Goal: Communication & Community: Answer question/provide support

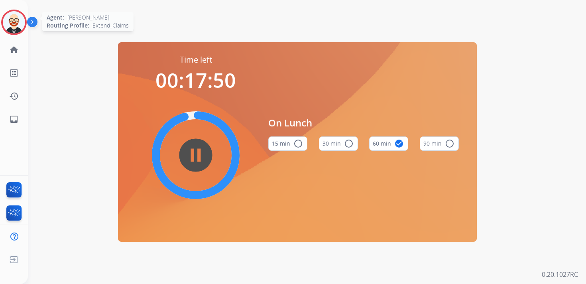
click at [13, 18] on img at bounding box center [14, 22] width 22 height 22
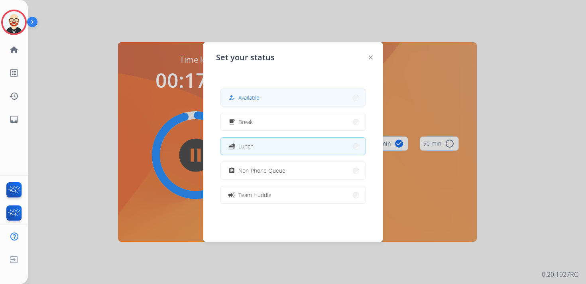
click at [256, 97] on span "Available" at bounding box center [248, 97] width 21 height 8
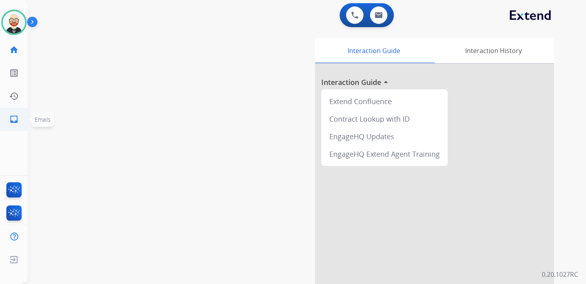
click at [13, 120] on mat-icon "inbox" at bounding box center [14, 119] width 10 height 10
select select "**********"
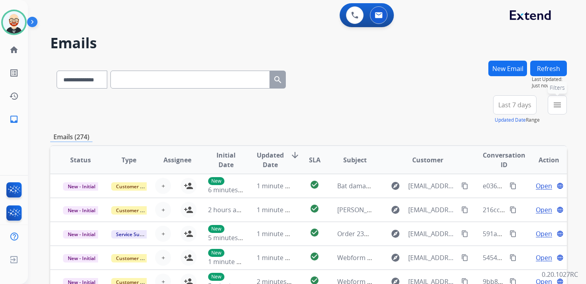
click at [553, 108] on mat-icon "menu" at bounding box center [558, 105] width 10 height 10
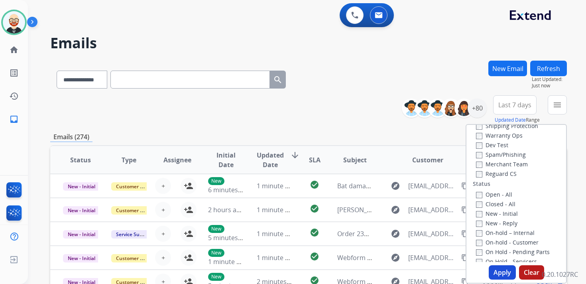
scroll to position [87, 0]
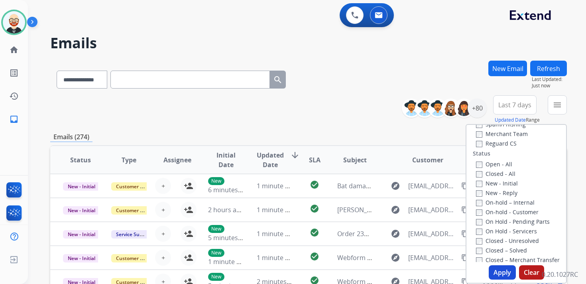
click at [485, 182] on label "New - Initial" at bounding box center [497, 183] width 42 height 8
click at [485, 195] on label "New - Reply" at bounding box center [496, 193] width 41 height 8
click at [497, 273] on button "Apply" at bounding box center [502, 272] width 27 height 14
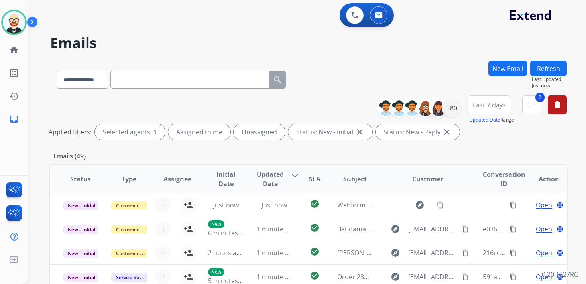
click at [481, 106] on span "Last 7 days" at bounding box center [489, 104] width 33 height 3
click at [481, 199] on div "Last 90 days" at bounding box center [487, 202] width 44 height 12
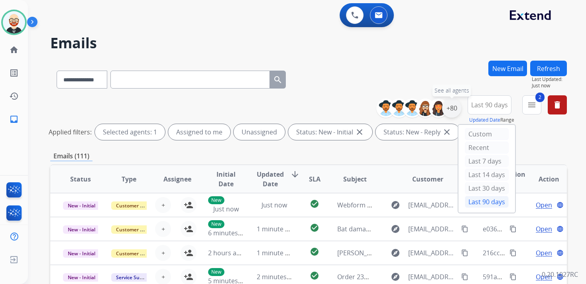
click at [449, 112] on div "+80" at bounding box center [451, 107] width 19 height 19
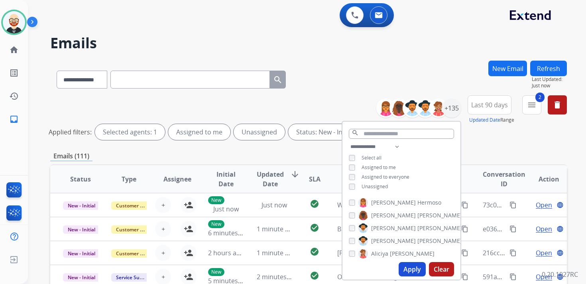
click at [368, 185] on span "Unassigned" at bounding box center [375, 186] width 26 height 7
click at [407, 268] on button "Apply" at bounding box center [412, 269] width 27 height 14
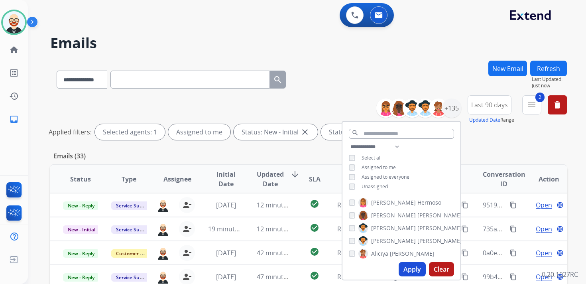
click at [294, 153] on div "Emails (33)" at bounding box center [308, 156] width 517 height 10
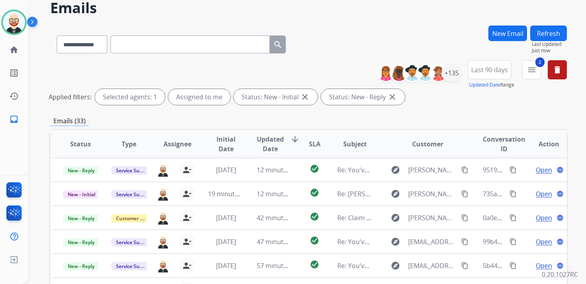
scroll to position [36, 0]
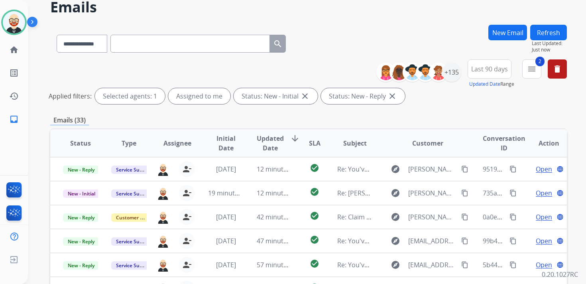
click at [275, 138] on span "Updated Date" at bounding box center [270, 143] width 27 height 19
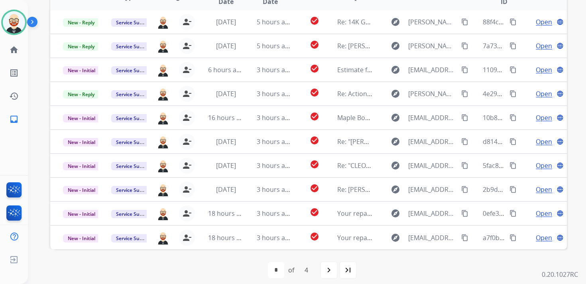
scroll to position [177, 0]
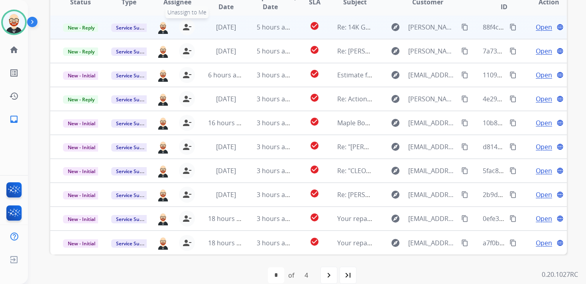
click at [189, 29] on mat-icon "person_remove" at bounding box center [187, 27] width 10 height 10
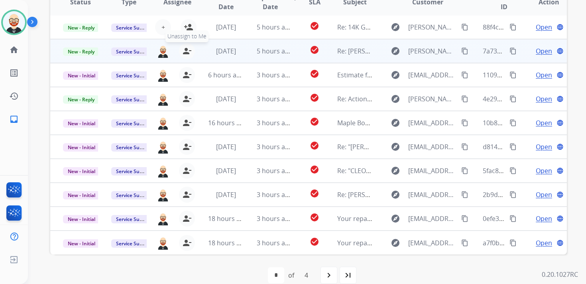
click at [186, 48] on mat-icon "person_remove" at bounding box center [187, 51] width 10 height 10
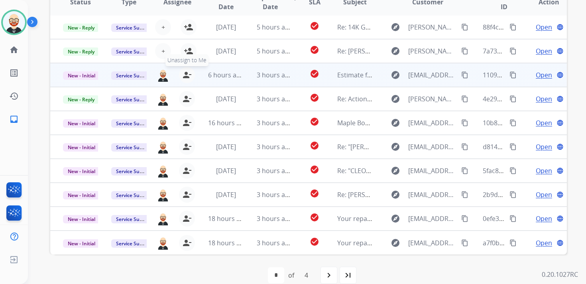
click at [184, 77] on mat-icon "person_remove" at bounding box center [187, 75] width 10 height 10
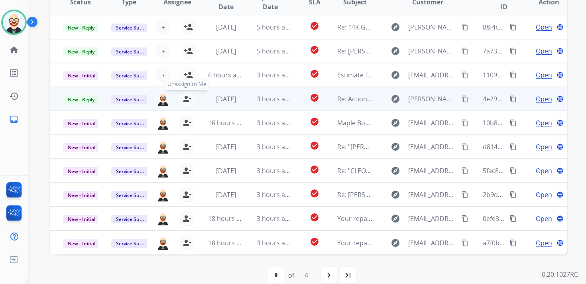
click at [184, 101] on mat-icon "person_remove" at bounding box center [187, 99] width 10 height 10
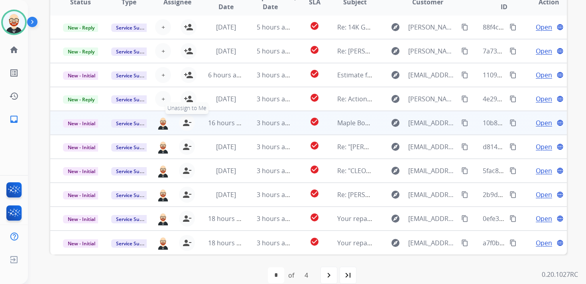
click at [184, 122] on mat-icon "person_remove" at bounding box center [187, 123] width 10 height 10
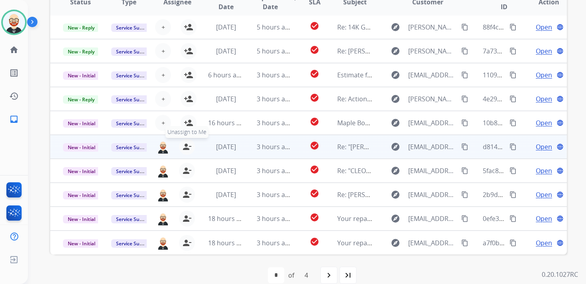
click at [184, 146] on mat-icon "person_remove" at bounding box center [187, 147] width 10 height 10
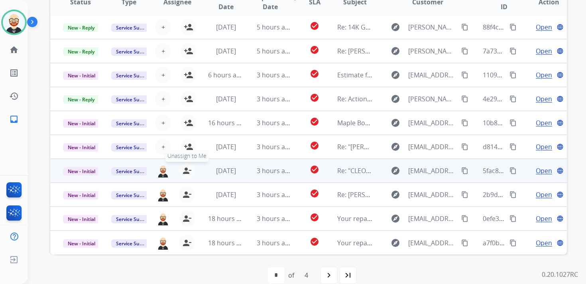
click at [184, 171] on mat-icon "person_remove" at bounding box center [187, 171] width 10 height 10
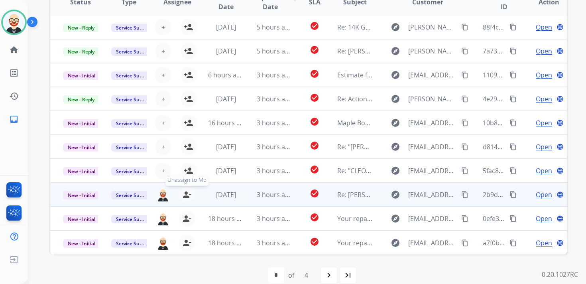
click at [184, 191] on mat-icon "person_remove" at bounding box center [187, 195] width 10 height 10
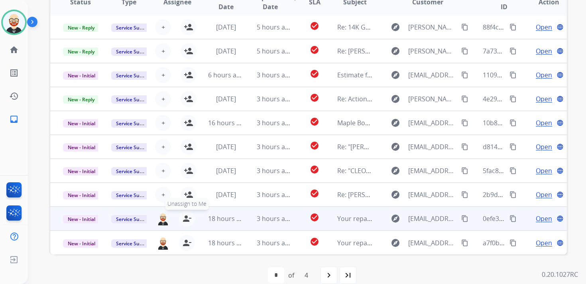
click at [184, 219] on mat-icon "person_remove" at bounding box center [187, 219] width 10 height 10
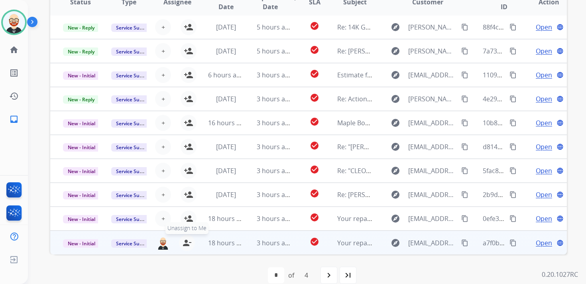
click at [184, 241] on mat-icon "person_remove" at bounding box center [187, 243] width 10 height 10
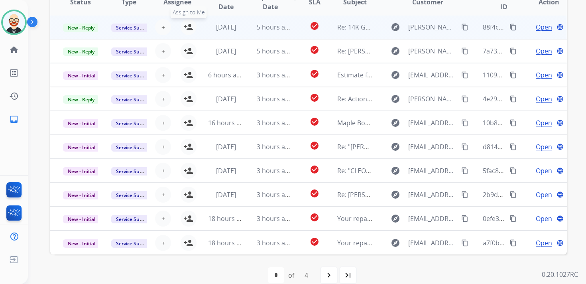
click at [191, 29] on mat-icon "person_add" at bounding box center [189, 27] width 10 height 10
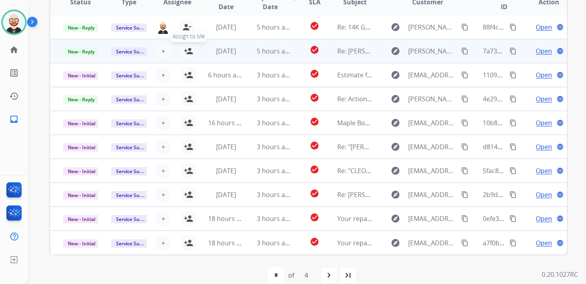
click at [191, 50] on mat-icon "person_add" at bounding box center [189, 51] width 10 height 10
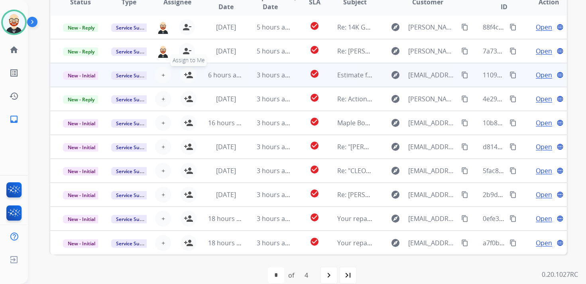
click at [191, 79] on mat-icon "person_add" at bounding box center [189, 75] width 10 height 10
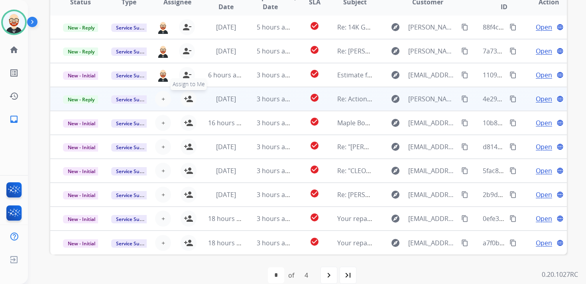
click at [189, 98] on mat-icon "person_add" at bounding box center [189, 99] width 10 height 10
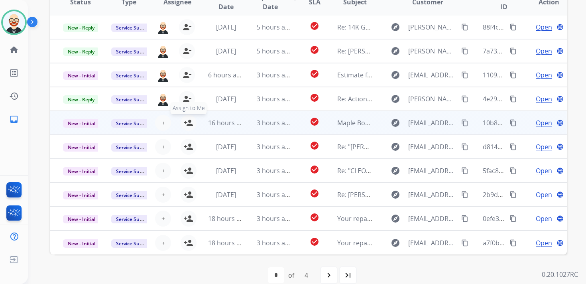
click at [188, 123] on mat-icon "person_add" at bounding box center [189, 123] width 10 height 10
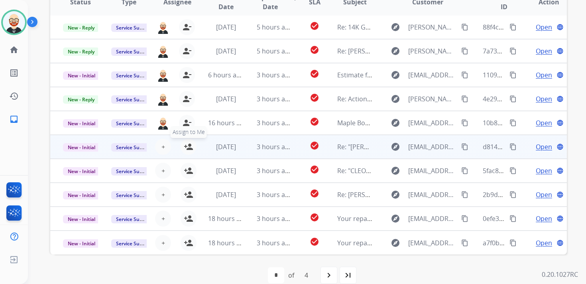
click at [188, 150] on mat-icon "person_add" at bounding box center [189, 147] width 10 height 10
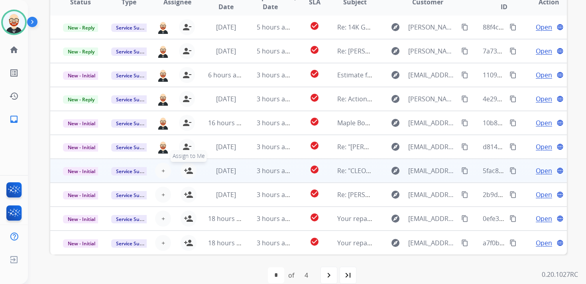
click at [187, 169] on mat-icon "person_add" at bounding box center [189, 171] width 10 height 10
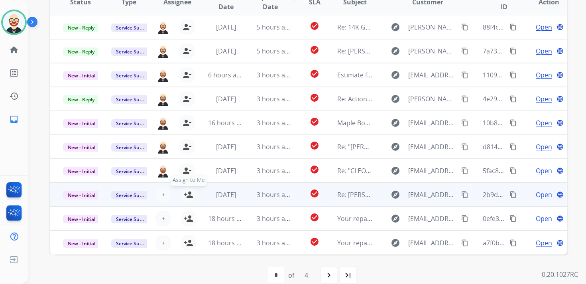
click at [187, 199] on button "person_add Assign to Me" at bounding box center [189, 195] width 16 height 16
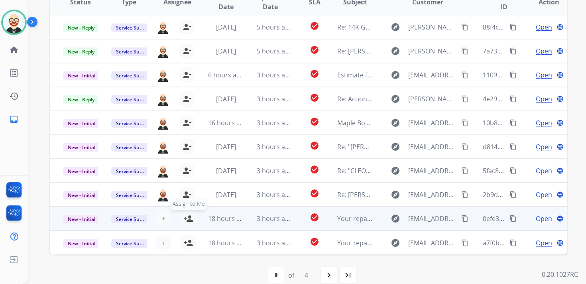
click at [187, 217] on mat-icon "person_add" at bounding box center [189, 219] width 10 height 10
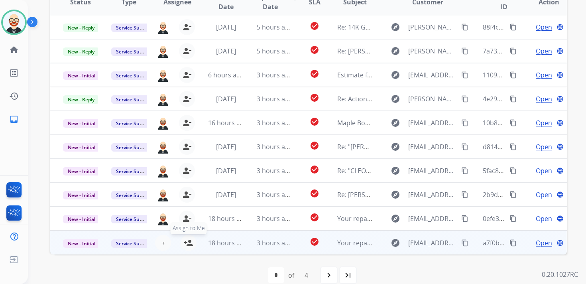
click at [188, 237] on button "person_add Assign to Me" at bounding box center [189, 243] width 16 height 16
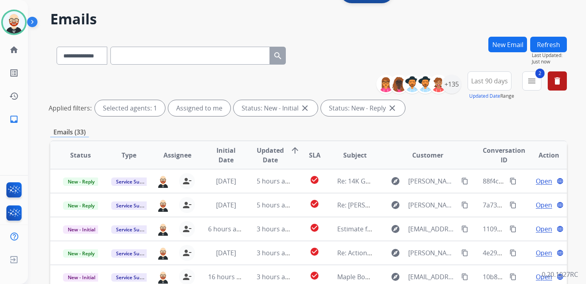
scroll to position [0, 0]
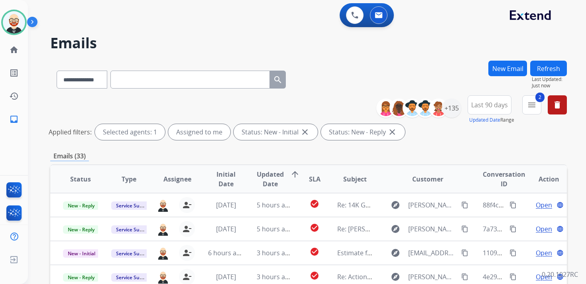
click at [550, 70] on button "Refresh" at bounding box center [548, 69] width 37 height 16
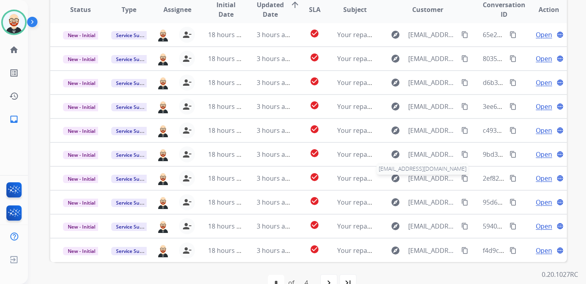
scroll to position [167, 0]
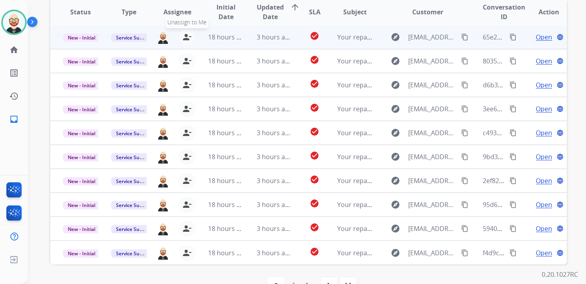
click at [185, 37] on mat-icon "person_remove" at bounding box center [187, 37] width 10 height 10
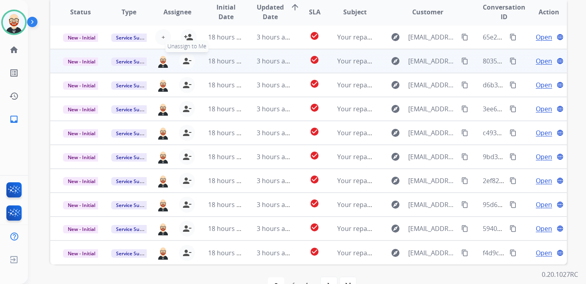
click at [184, 60] on mat-icon "person_remove" at bounding box center [187, 61] width 10 height 10
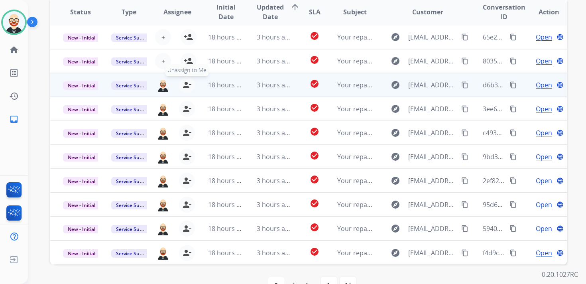
click at [183, 90] on button "person_remove [PERSON_NAME] to Me" at bounding box center [187, 85] width 16 height 16
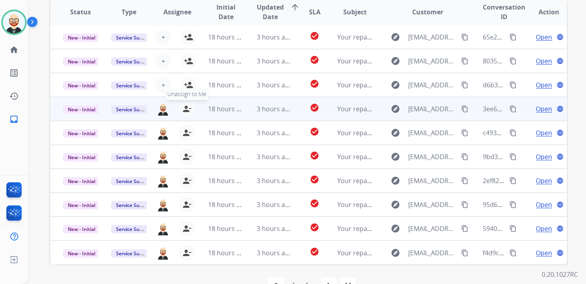
click at [183, 107] on mat-icon "person_remove" at bounding box center [187, 109] width 10 height 10
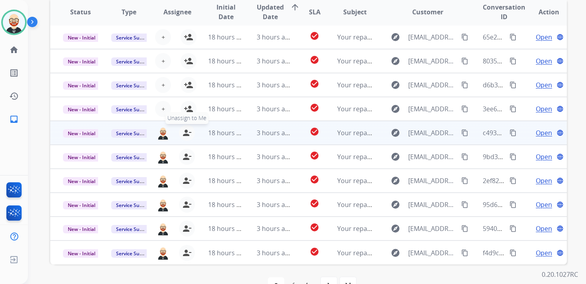
click at [185, 132] on mat-icon "person_remove" at bounding box center [187, 133] width 10 height 10
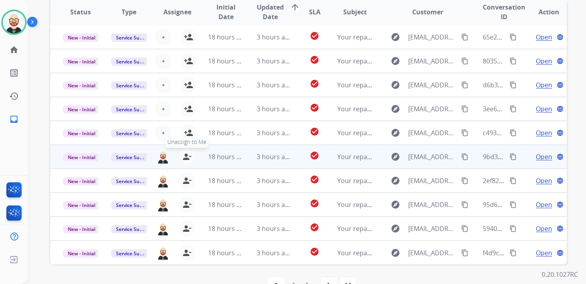
click at [185, 153] on mat-icon "person_remove" at bounding box center [187, 157] width 10 height 10
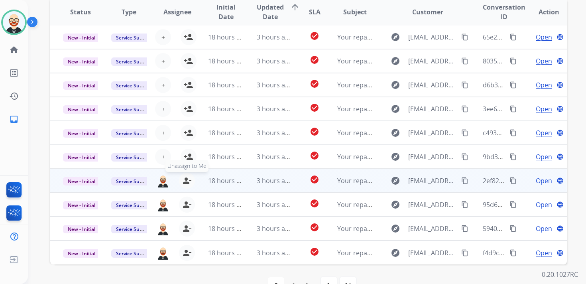
click at [185, 183] on mat-icon "person_remove" at bounding box center [187, 181] width 10 height 10
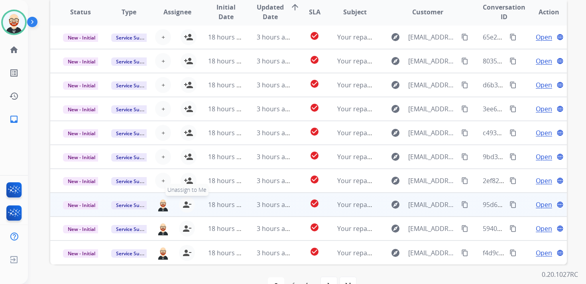
click at [185, 205] on mat-icon "person_remove" at bounding box center [187, 205] width 10 height 10
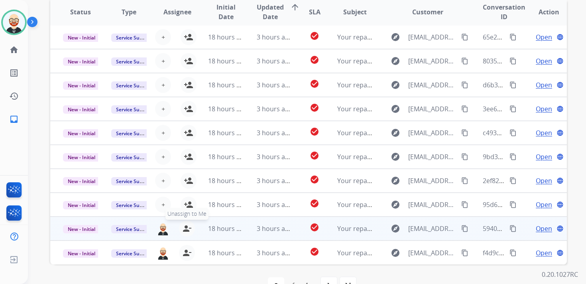
click at [186, 225] on mat-icon "person_remove" at bounding box center [187, 229] width 10 height 10
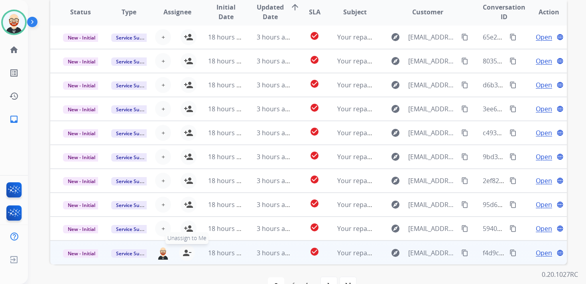
click at [186, 249] on mat-icon "person_remove" at bounding box center [187, 253] width 10 height 10
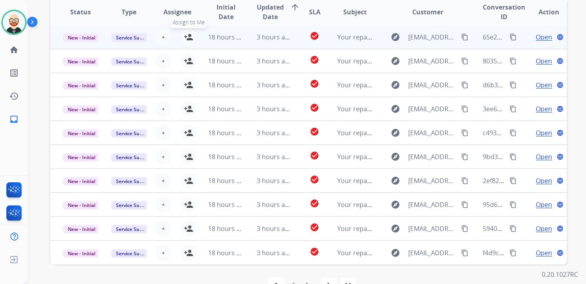
click at [190, 37] on mat-icon "person_add" at bounding box center [189, 37] width 10 height 10
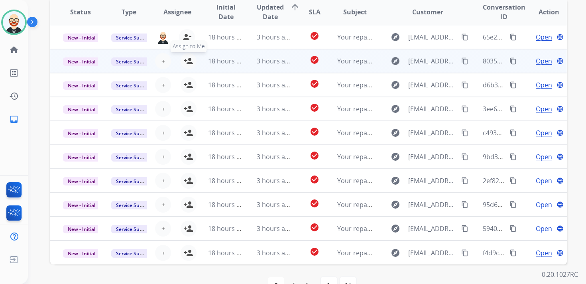
click at [190, 61] on mat-icon "person_add" at bounding box center [189, 61] width 10 height 10
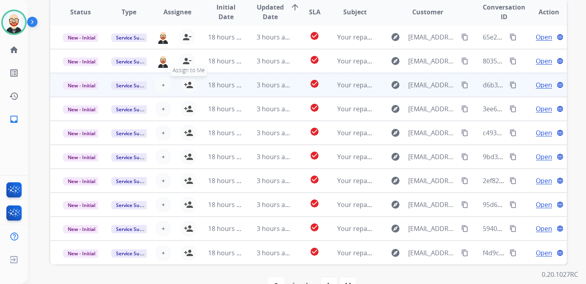
click at [189, 83] on mat-icon "person_add" at bounding box center [189, 85] width 10 height 10
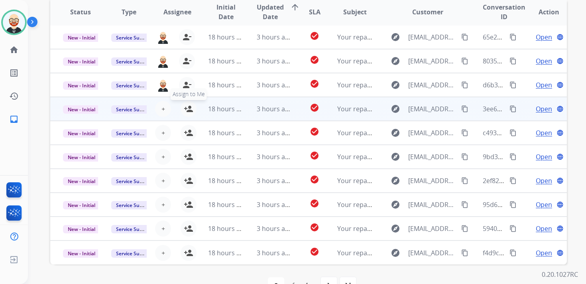
click at [185, 109] on mat-icon "person_add" at bounding box center [189, 109] width 10 height 10
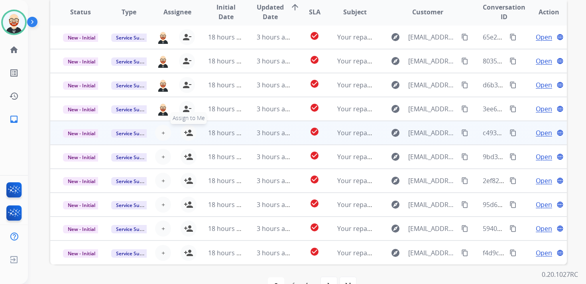
click at [186, 133] on mat-icon "person_add" at bounding box center [189, 133] width 10 height 10
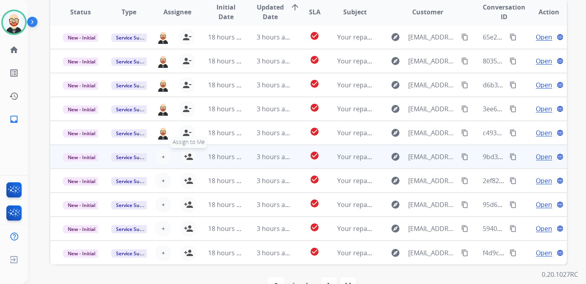
click at [186, 157] on mat-icon "person_add" at bounding box center [189, 157] width 10 height 10
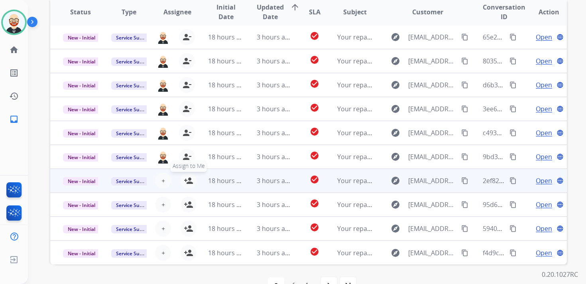
click at [186, 180] on mat-icon "person_add" at bounding box center [189, 181] width 10 height 10
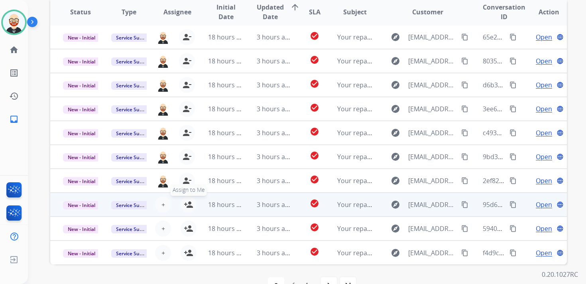
click at [188, 203] on mat-icon "person_add" at bounding box center [189, 205] width 10 height 10
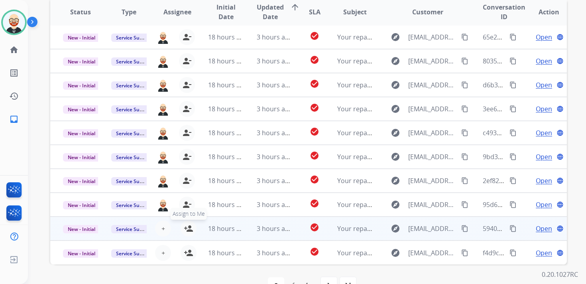
click at [189, 230] on mat-icon "person_add" at bounding box center [189, 229] width 10 height 10
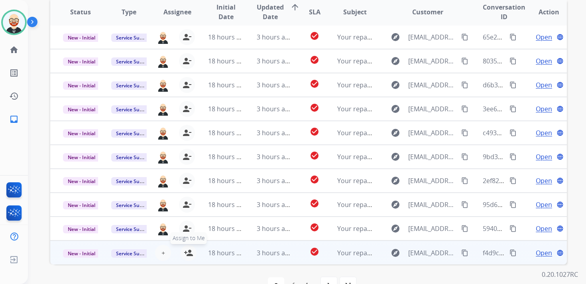
click at [189, 250] on mat-icon "person_add" at bounding box center [189, 253] width 10 height 10
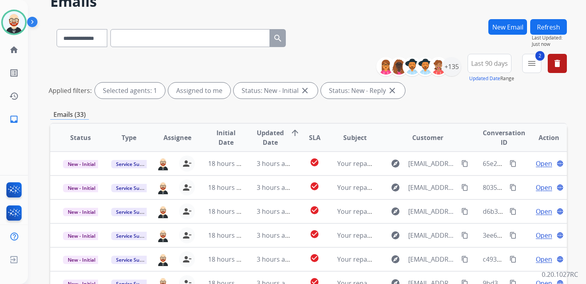
scroll to position [0, 0]
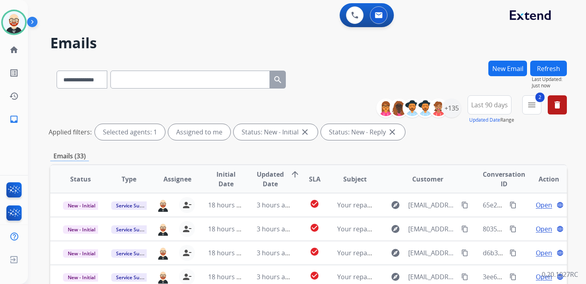
click at [543, 69] on button "Refresh" at bounding box center [548, 69] width 37 height 16
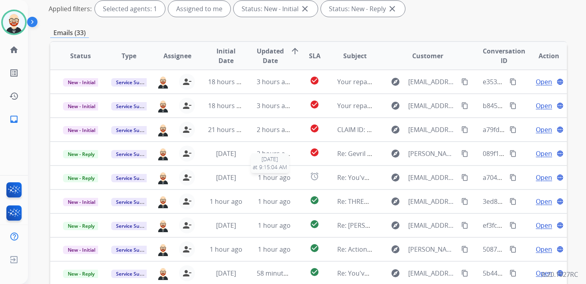
scroll to position [123, 0]
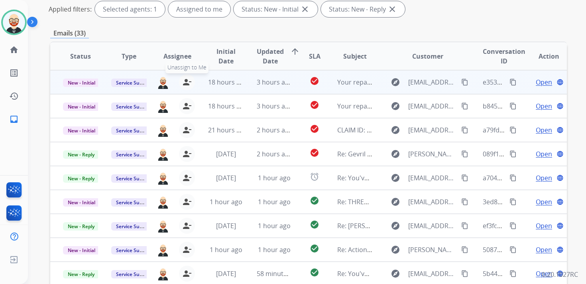
click at [185, 82] on mat-icon "person_remove" at bounding box center [187, 82] width 10 height 10
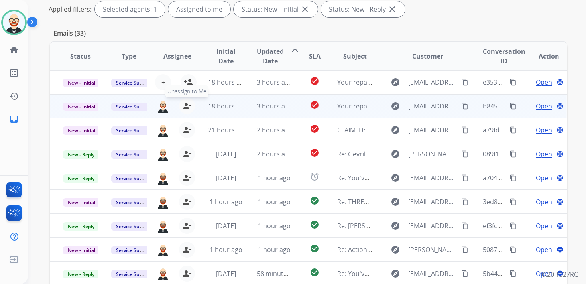
click at [183, 109] on mat-icon "person_remove" at bounding box center [187, 106] width 10 height 10
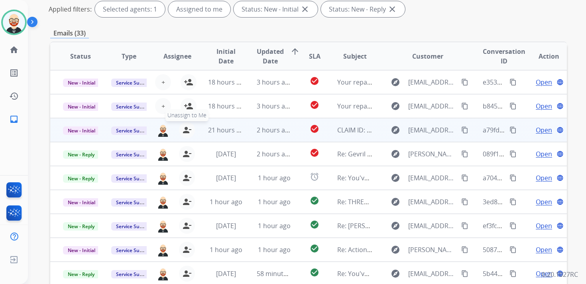
click at [183, 127] on mat-icon "person_remove" at bounding box center [187, 130] width 10 height 10
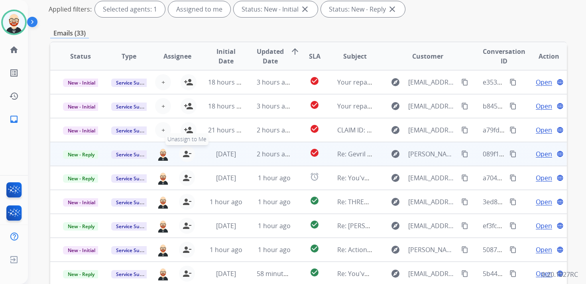
click at [185, 153] on mat-icon "person_remove" at bounding box center [187, 154] width 10 height 10
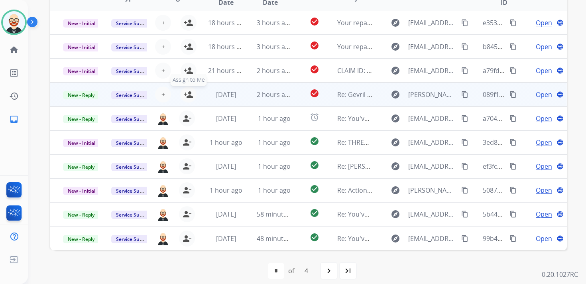
scroll to position [189, 0]
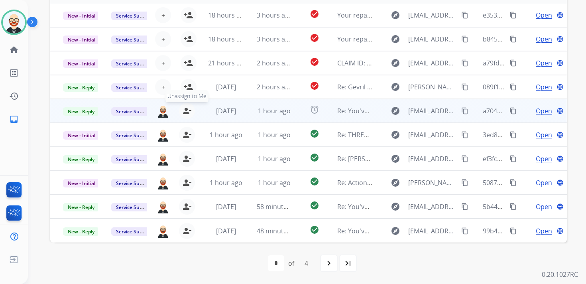
click at [188, 112] on mat-icon "person_remove" at bounding box center [187, 111] width 10 height 10
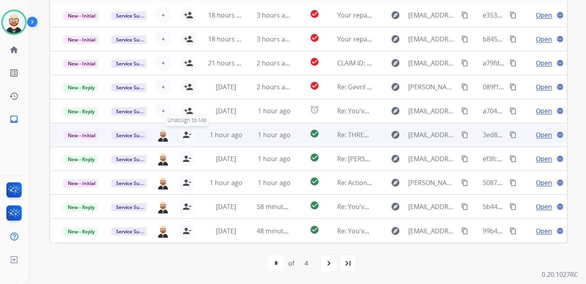
click at [187, 137] on mat-icon "person_remove" at bounding box center [187, 135] width 10 height 10
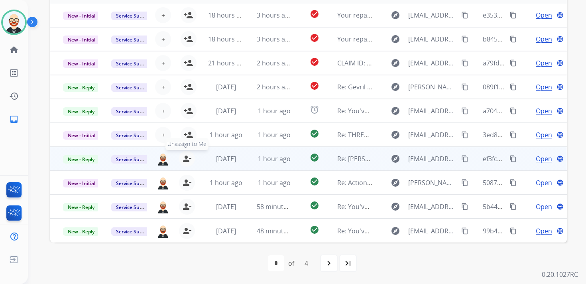
click at [187, 159] on mat-icon "person_remove" at bounding box center [187, 159] width 10 height 10
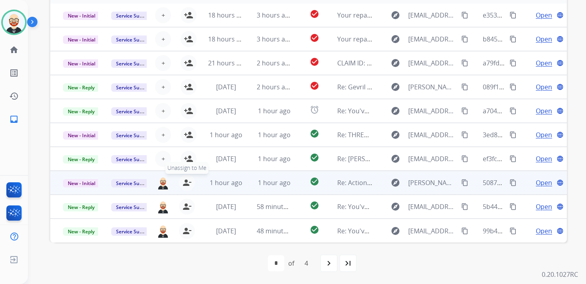
click at [187, 183] on mat-icon "person_remove" at bounding box center [187, 183] width 10 height 10
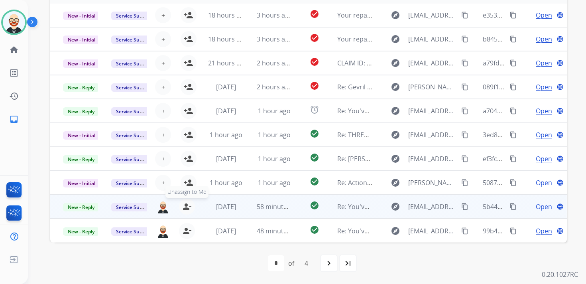
click at [186, 207] on mat-icon "person_remove" at bounding box center [187, 207] width 10 height 10
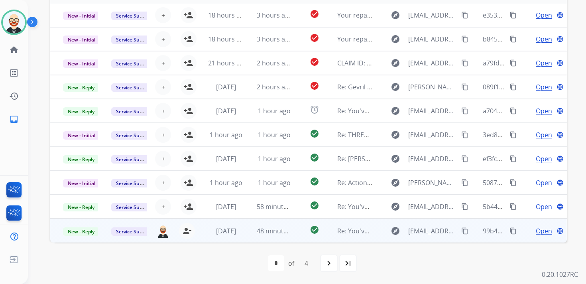
click at [186, 240] on div "[PERSON_NAME][EMAIL_ADDRESS][PERSON_NAME][DOMAIN_NAME] person_remove [PERSON_NA…" at bounding box center [171, 230] width 48 height 23
click at [185, 232] on tbody "New - Reply Service Support [PERSON_NAME][EMAIL_ADDRESS][PERSON_NAME][DOMAIN_NA…" at bounding box center [308, 258] width 517 height 79
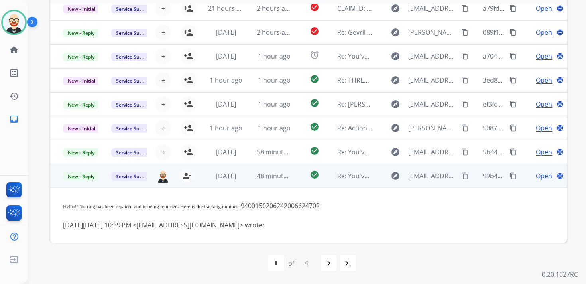
click at [201, 180] on td "[DATE]" at bounding box center [219, 176] width 48 height 24
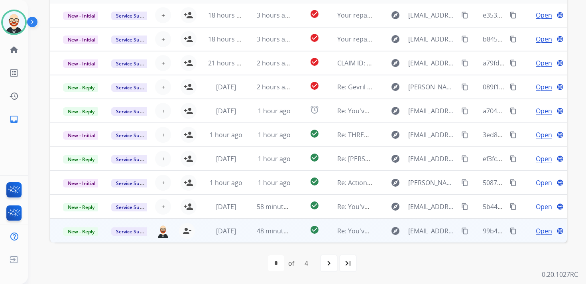
scroll to position [1, 0]
click at [186, 232] on mat-icon "person_remove" at bounding box center [187, 231] width 10 height 10
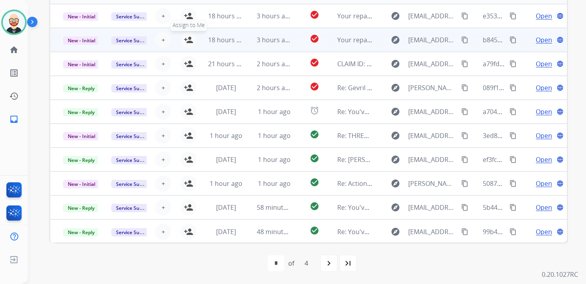
scroll to position [169, 0]
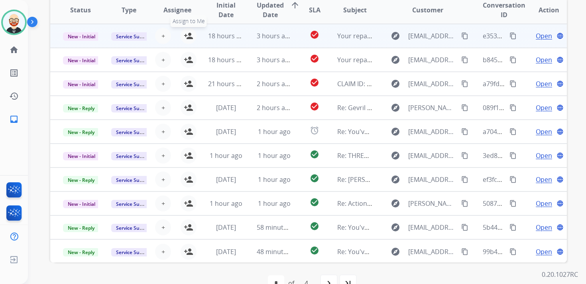
click at [188, 35] on mat-icon "person_add" at bounding box center [189, 36] width 10 height 10
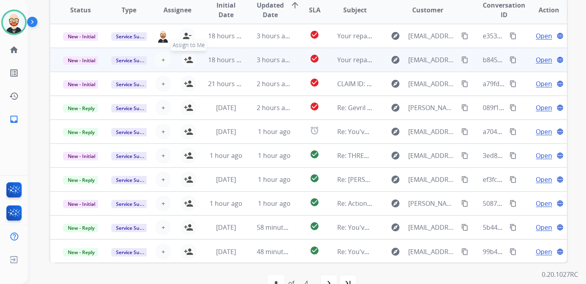
click at [188, 62] on mat-icon "person_add" at bounding box center [189, 60] width 10 height 10
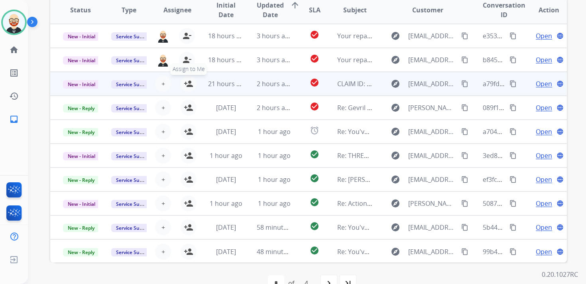
click at [188, 87] on mat-icon "person_add" at bounding box center [189, 84] width 10 height 10
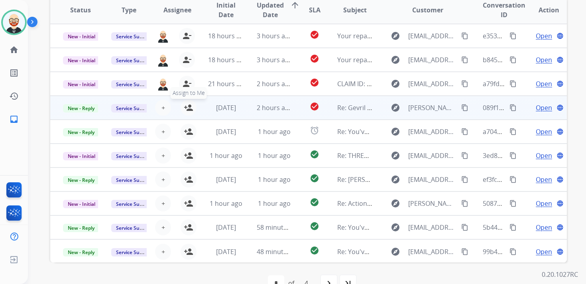
click at [188, 108] on mat-icon "person_add" at bounding box center [189, 108] width 10 height 10
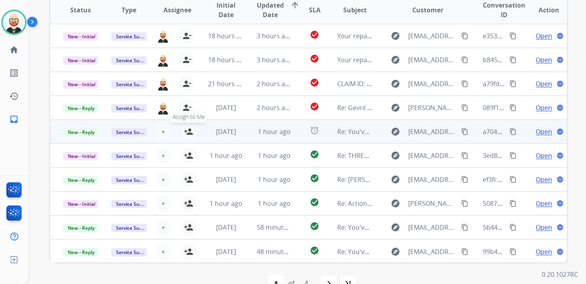
click at [188, 127] on mat-icon "person_add" at bounding box center [189, 132] width 10 height 10
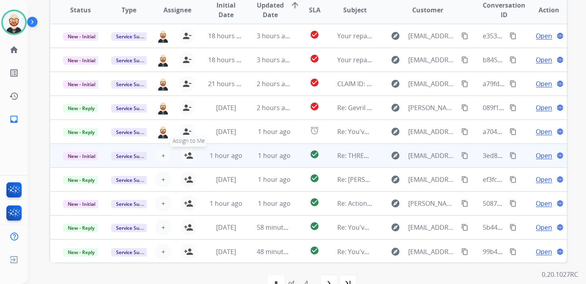
click at [187, 154] on mat-icon "person_add" at bounding box center [189, 156] width 10 height 10
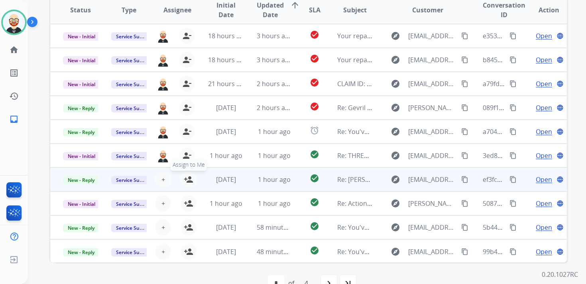
click at [187, 177] on mat-icon "person_add" at bounding box center [189, 180] width 10 height 10
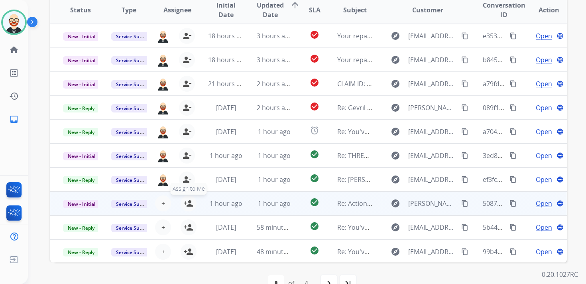
click at [186, 201] on mat-icon "person_add" at bounding box center [189, 204] width 10 height 10
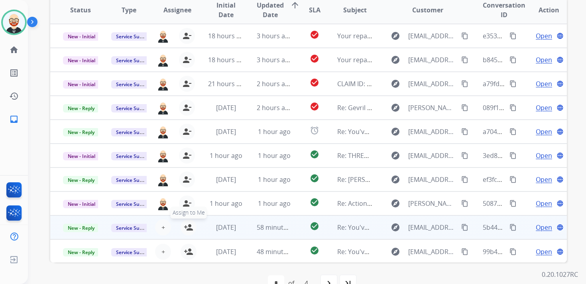
click at [186, 228] on mat-icon "person_add" at bounding box center [189, 228] width 10 height 10
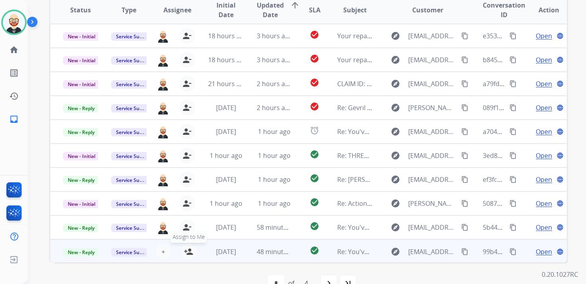
click at [187, 249] on mat-icon "person_add" at bounding box center [189, 252] width 10 height 10
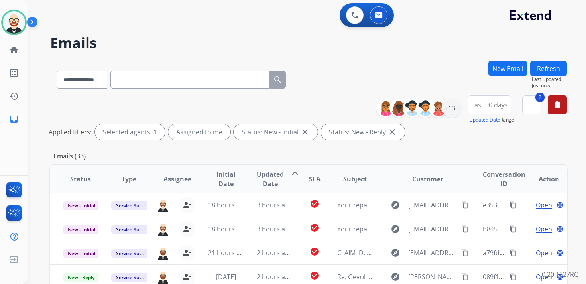
click at [548, 65] on button "Refresh" at bounding box center [548, 69] width 37 height 16
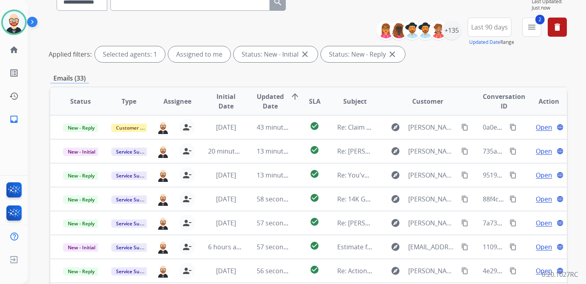
scroll to position [78, 0]
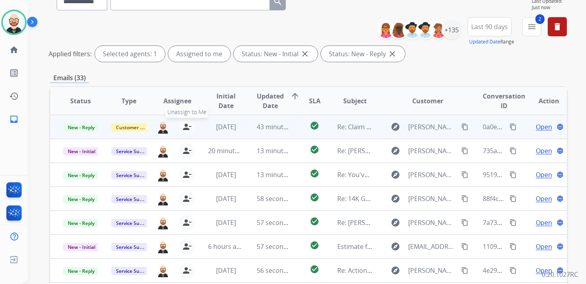
click at [187, 128] on mat-icon "person_remove" at bounding box center [187, 127] width 10 height 10
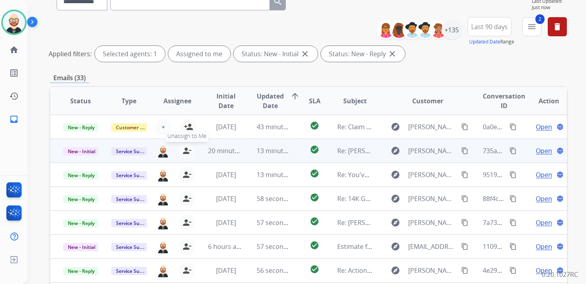
click at [187, 151] on mat-icon "person_remove" at bounding box center [187, 151] width 10 height 10
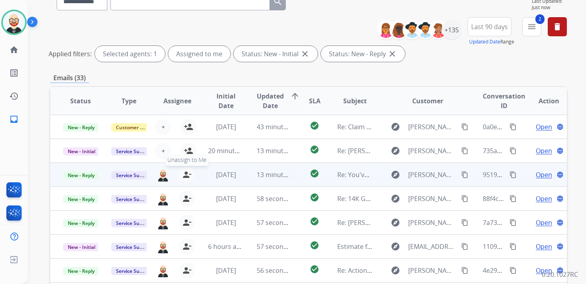
click at [185, 171] on mat-icon "person_remove" at bounding box center [187, 175] width 10 height 10
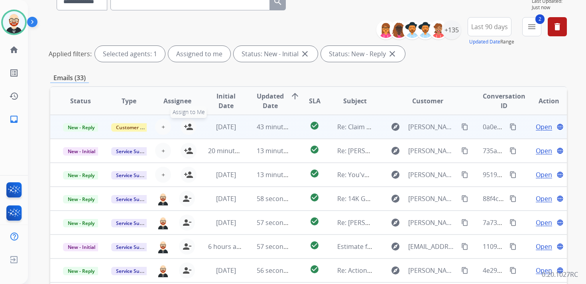
click at [185, 130] on mat-icon "person_add" at bounding box center [189, 127] width 10 height 10
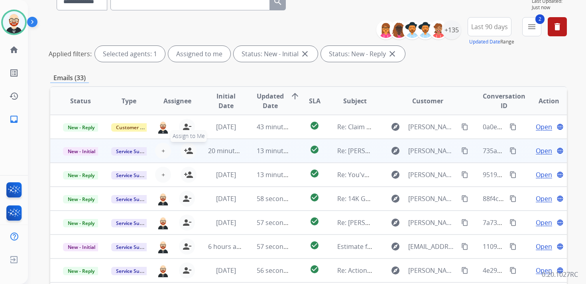
click at [186, 151] on mat-icon "person_add" at bounding box center [189, 151] width 10 height 10
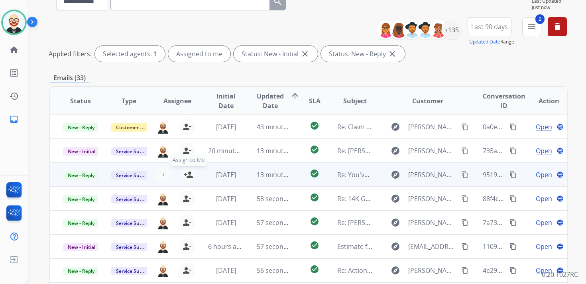
click at [187, 173] on mat-icon "person_add" at bounding box center [189, 175] width 10 height 10
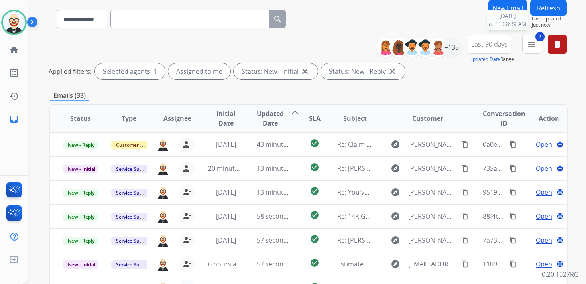
scroll to position [50, 0]
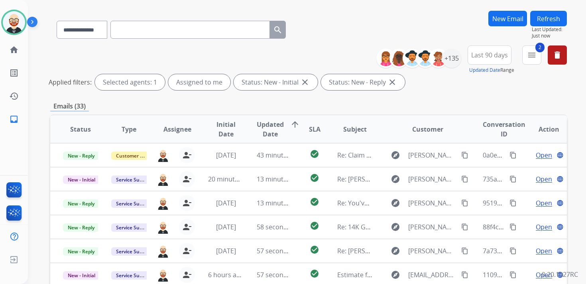
click at [550, 19] on button "Refresh" at bounding box center [548, 19] width 37 height 16
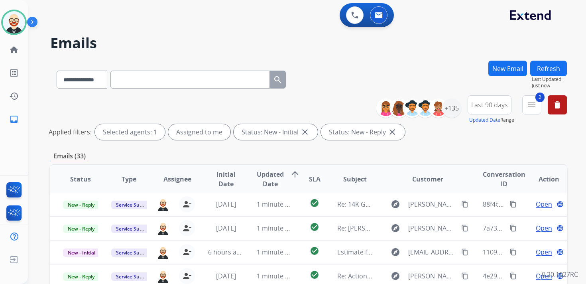
scroll to position [189, 0]
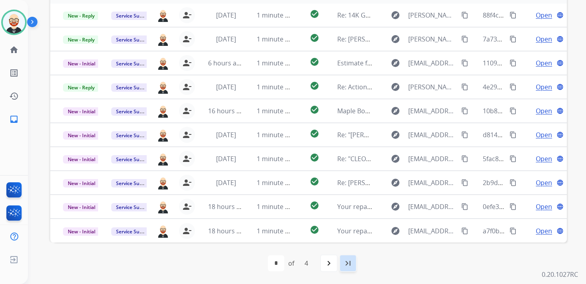
click at [347, 262] on mat-icon "last_page" at bounding box center [348, 263] width 10 height 10
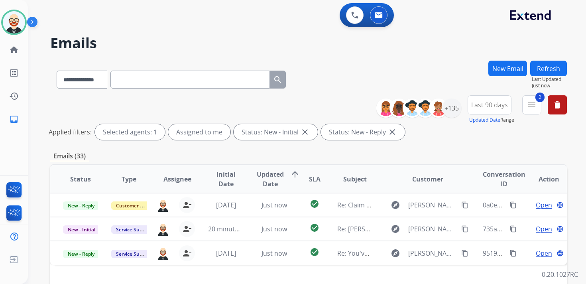
scroll to position [0, 0]
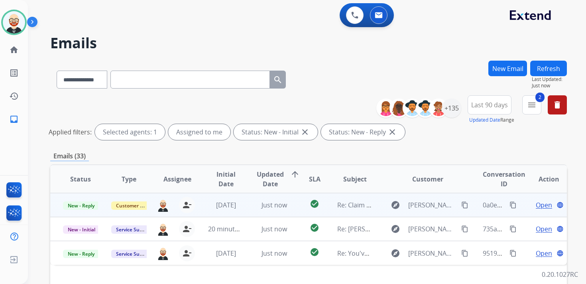
click at [536, 207] on span "Open" at bounding box center [544, 205] width 16 height 10
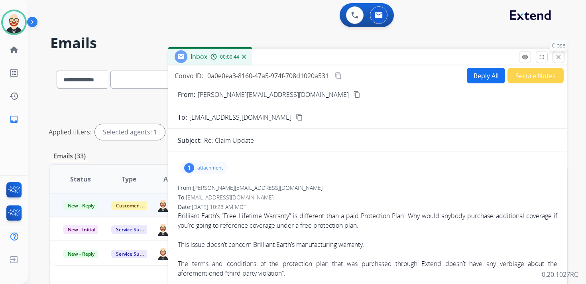
click at [561, 57] on mat-icon "close" at bounding box center [558, 56] width 7 height 7
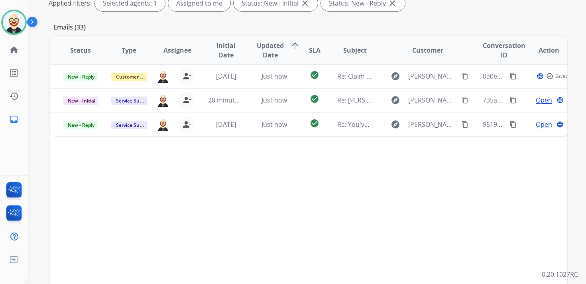
scroll to position [189, 0]
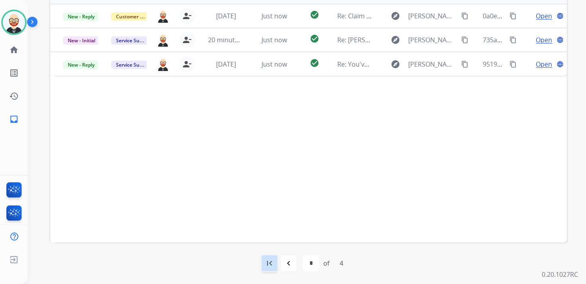
click at [272, 263] on mat-icon "first_page" at bounding box center [270, 263] width 10 height 10
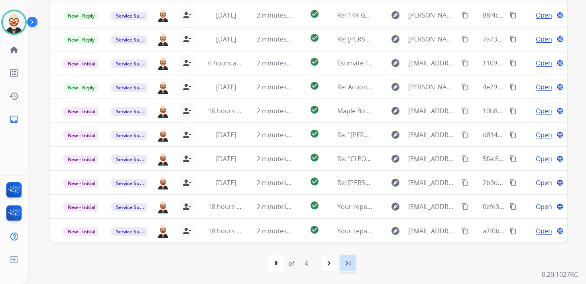
click at [351, 261] on mat-icon "last_page" at bounding box center [348, 263] width 10 height 10
select select "*"
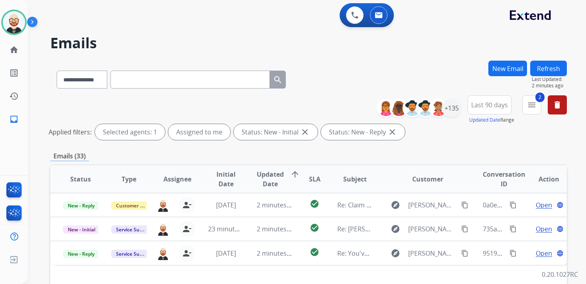
scroll to position [0, 0]
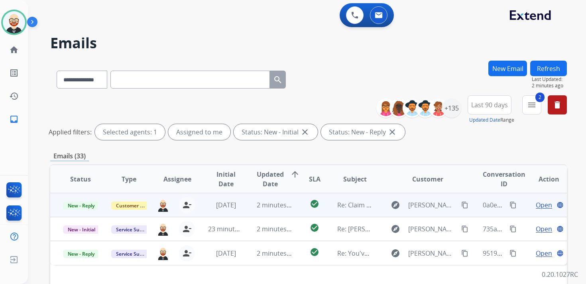
click at [537, 203] on span "Open" at bounding box center [544, 205] width 16 height 10
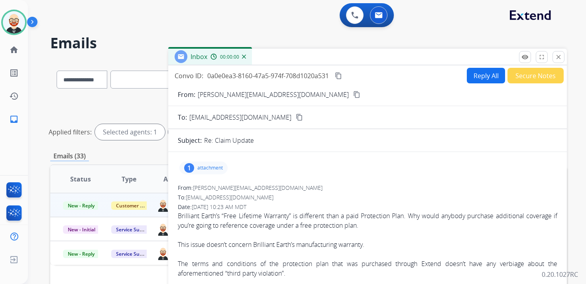
click at [483, 72] on button "Reply All" at bounding box center [486, 76] width 38 height 16
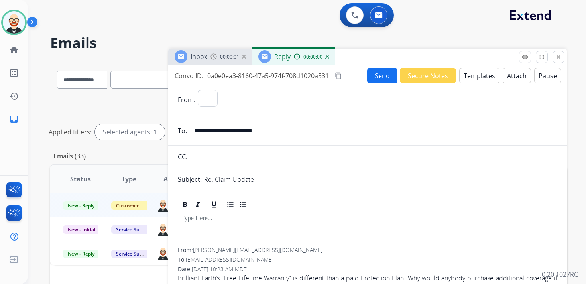
select select "**********"
click at [199, 225] on div at bounding box center [368, 230] width 380 height 36
paste div
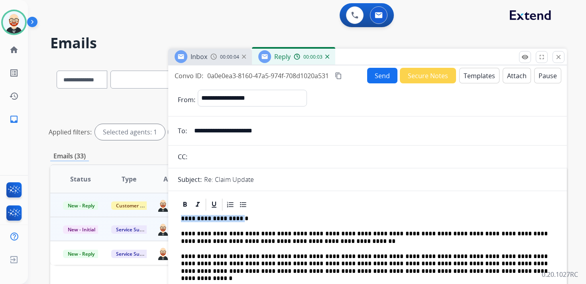
drag, startPoint x: 246, startPoint y: 217, endPoint x: 166, endPoint y: 218, distance: 80.2
click at [166, 218] on div "**********" at bounding box center [308, 267] width 517 height 412
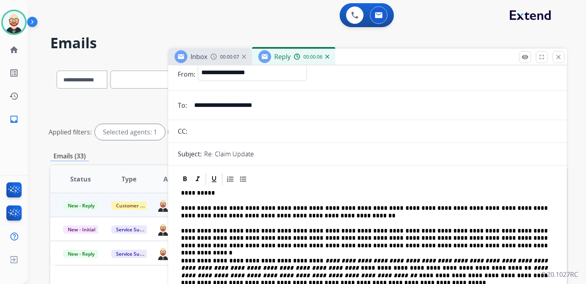
scroll to position [26, 0]
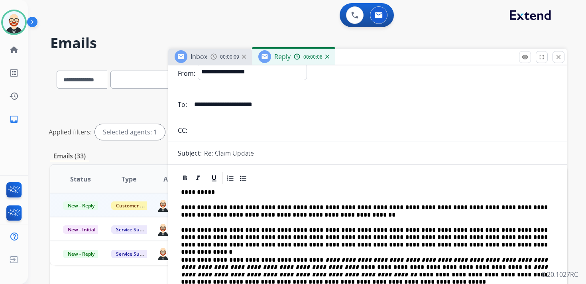
click at [257, 205] on p "**********" at bounding box center [364, 211] width 367 height 15
drag, startPoint x: 272, startPoint y: 207, endPoint x: 221, endPoint y: 206, distance: 51.0
click at [221, 206] on p "**********" at bounding box center [364, 211] width 367 height 15
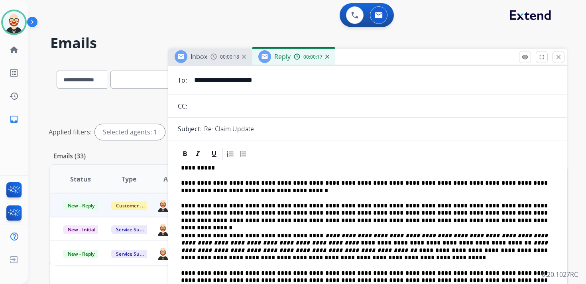
scroll to position [53, 0]
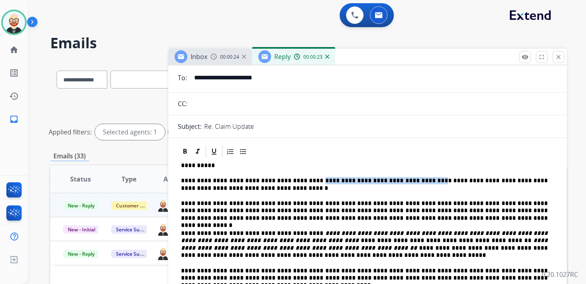
drag, startPoint x: 432, startPoint y: 178, endPoint x: 319, endPoint y: 181, distance: 113.3
click at [319, 181] on p "**********" at bounding box center [364, 184] width 367 height 15
click at [327, 193] on div "**********" at bounding box center [368, 271] width 380 height 224
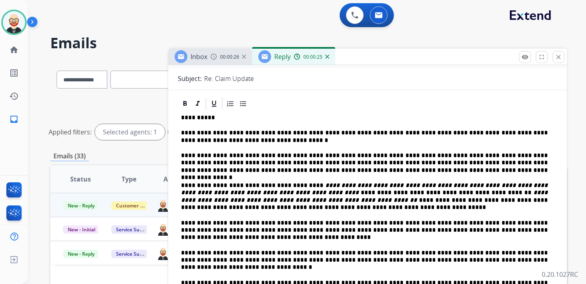
scroll to position [103, 0]
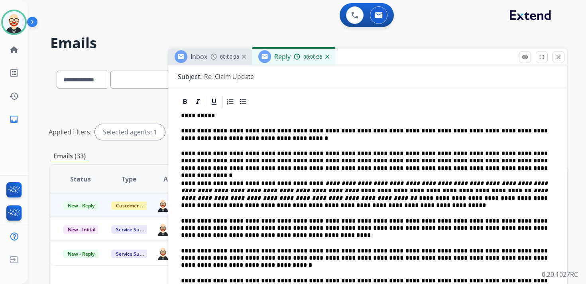
click at [225, 151] on p "**********" at bounding box center [364, 161] width 367 height 22
click at [223, 152] on p "**********" at bounding box center [364, 161] width 367 height 22
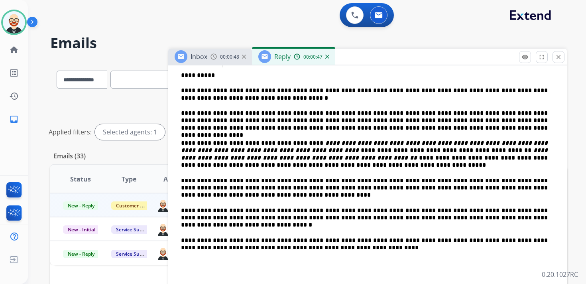
scroll to position [144, 0]
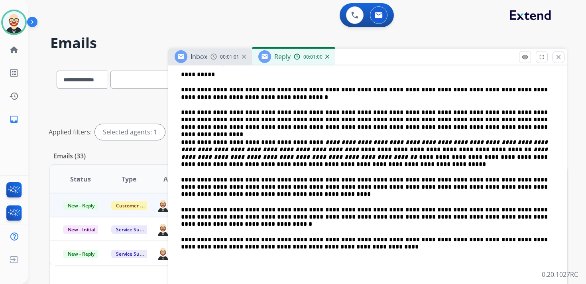
click at [479, 159] on p "**********" at bounding box center [364, 154] width 367 height 30
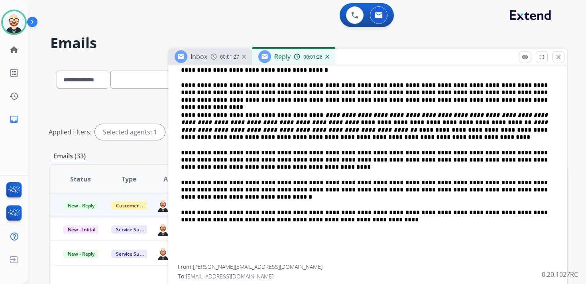
scroll to position [177, 0]
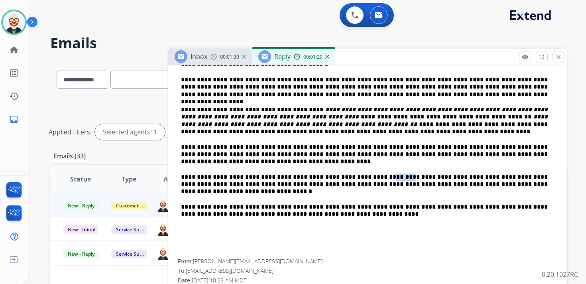
drag, startPoint x: 389, startPoint y: 176, endPoint x: 369, endPoint y: 175, distance: 20.0
click at [369, 175] on p "**********" at bounding box center [364, 184] width 367 height 22
drag, startPoint x: 265, startPoint y: 184, endPoint x: 206, endPoint y: 183, distance: 59.0
click at [206, 183] on p "**********" at bounding box center [364, 184] width 367 height 22
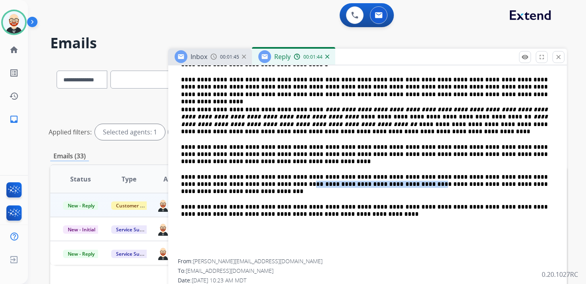
drag, startPoint x: 382, startPoint y: 184, endPoint x: 264, endPoint y: 185, distance: 118.8
click at [264, 185] on p "**********" at bounding box center [364, 184] width 367 height 22
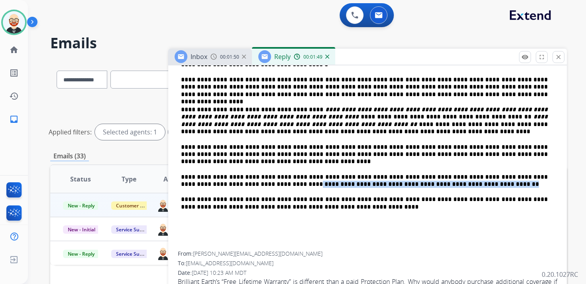
drag, startPoint x: 457, startPoint y: 184, endPoint x: 266, endPoint y: 187, distance: 191.4
click at [266, 187] on p "**********" at bounding box center [364, 180] width 367 height 15
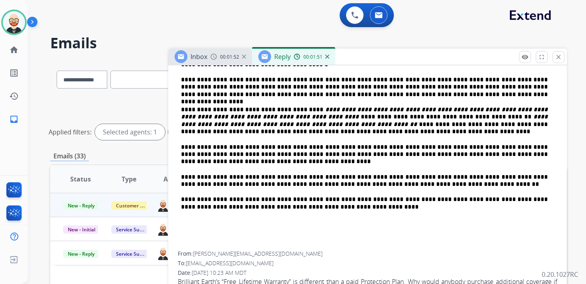
click at [284, 197] on p "**********" at bounding box center [364, 203] width 367 height 15
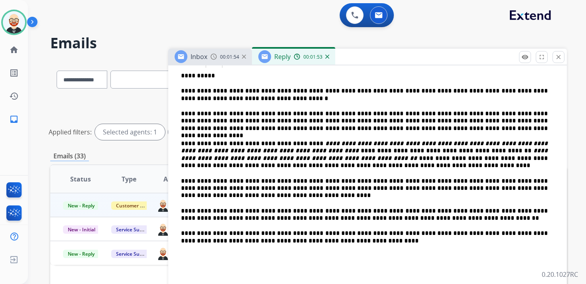
scroll to position [141, 0]
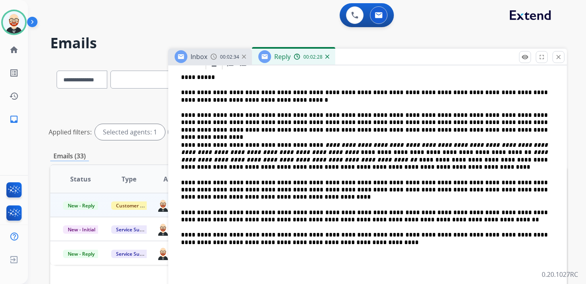
click at [265, 217] on p "**********" at bounding box center [364, 216] width 367 height 15
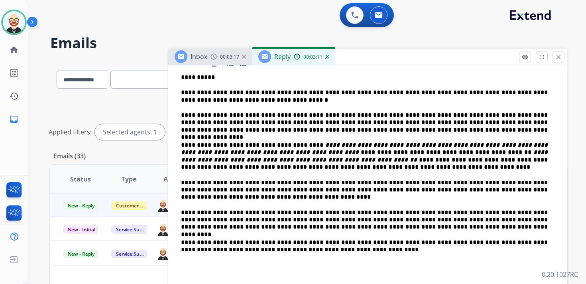
drag, startPoint x: 217, startPoint y: 228, endPoint x: 454, endPoint y: 49, distance: 297.1
click at [0, 0] on div "**********" at bounding box center [293, 142] width 586 height 284
click at [217, 144] on p "**********" at bounding box center [364, 157] width 367 height 30
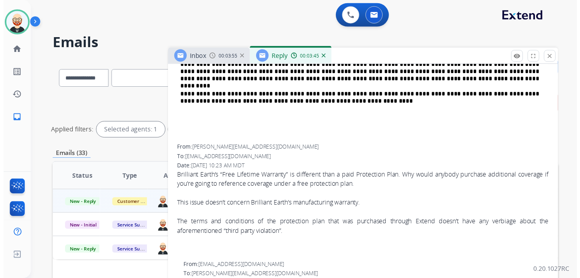
scroll to position [0, 0]
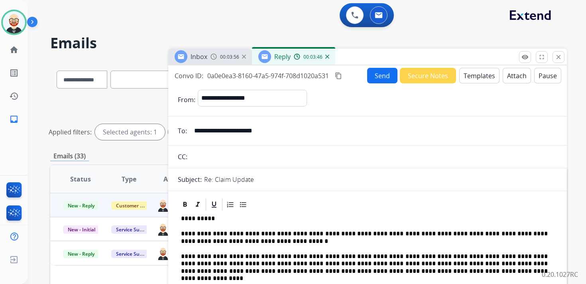
click at [378, 72] on button "Send" at bounding box center [382, 76] width 30 height 16
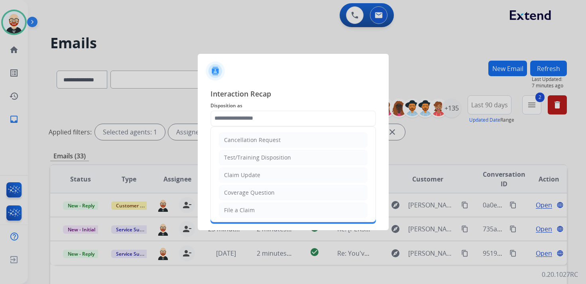
click at [264, 120] on input "text" at bounding box center [293, 118] width 165 height 16
click at [267, 174] on li "Claim Update" at bounding box center [293, 174] width 149 height 15
type input "**********"
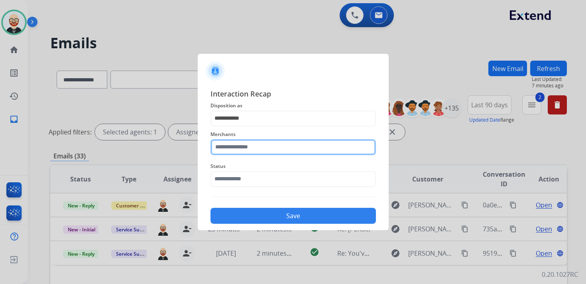
click at [243, 146] on input "text" at bounding box center [293, 147] width 165 height 16
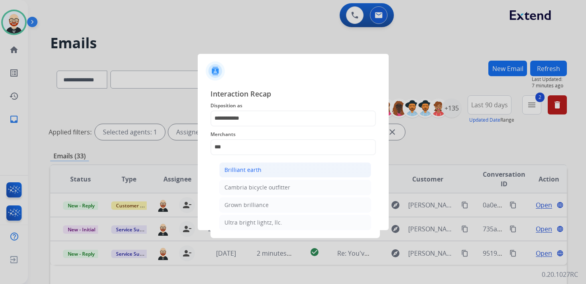
click at [244, 169] on div "Brilliant earth" at bounding box center [243, 170] width 37 height 8
type input "**********"
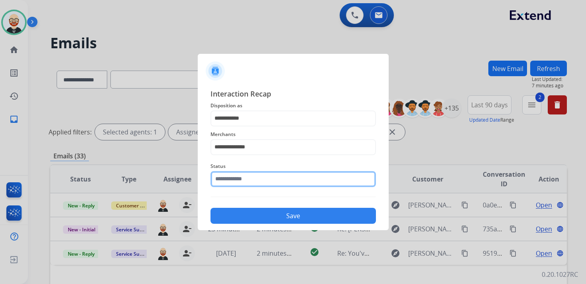
click at [242, 181] on input "text" at bounding box center [293, 179] width 165 height 16
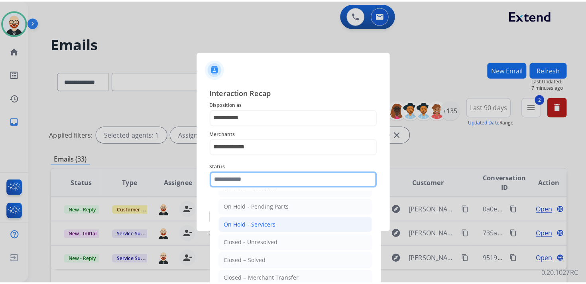
scroll to position [31, 0]
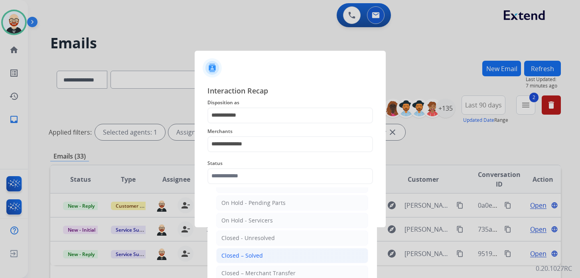
click at [246, 251] on div "Closed – Solved" at bounding box center [241, 255] width 41 height 8
type input "**********"
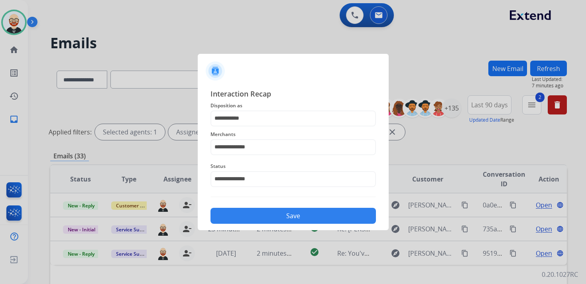
click at [294, 216] on button "Save" at bounding box center [293, 216] width 165 height 16
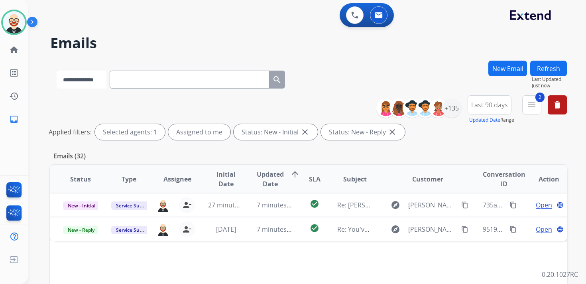
click at [95, 80] on select "**********" at bounding box center [82, 80] width 50 height 18
select select "**********"
click at [57, 71] on select "**********" at bounding box center [82, 80] width 50 height 18
click at [136, 83] on input "text" at bounding box center [190, 80] width 160 height 18
paste input "**********"
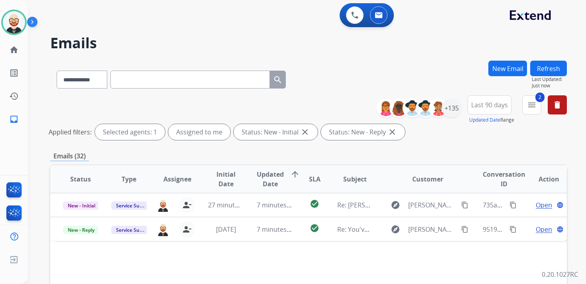
type input "**********"
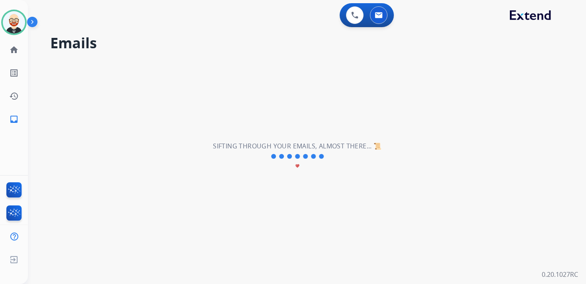
select select "*"
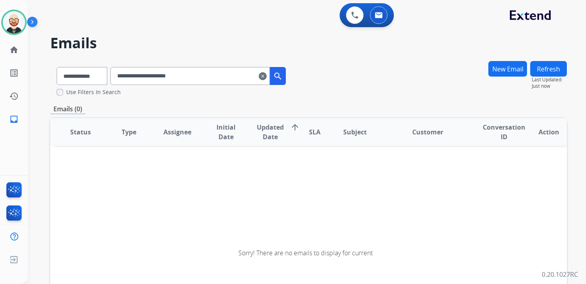
click at [203, 78] on input "**********" at bounding box center [190, 76] width 160 height 18
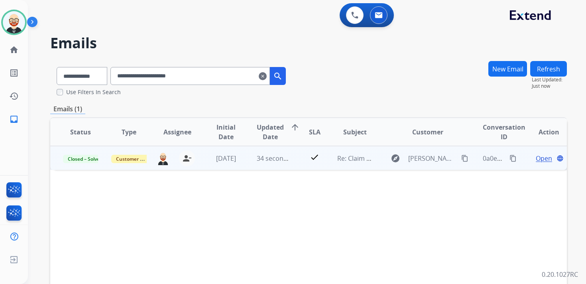
click at [536, 160] on span "Open" at bounding box center [544, 159] width 16 height 10
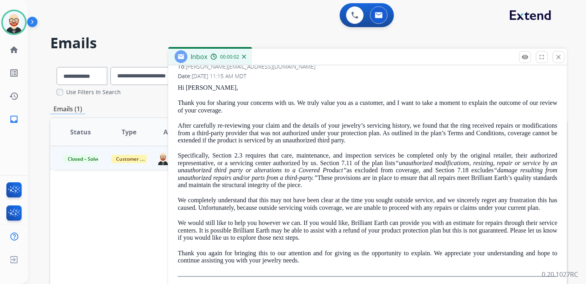
scroll to position [130, 0]
drag, startPoint x: 355, startPoint y: 265, endPoint x: 161, endPoint y: 104, distance: 252.1
click at [161, 104] on div "**********" at bounding box center [308, 243] width 517 height 365
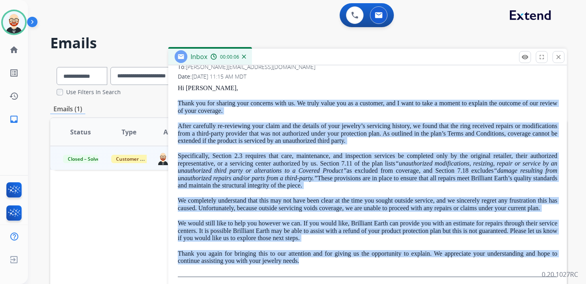
drag, startPoint x: 177, startPoint y: 101, endPoint x: 387, endPoint y: 266, distance: 266.9
copy div "Lorem ips dol sitamet cons adipisci elit se. Do eiusm tempo inc ut l etdolore, …"
click at [558, 57] on mat-icon "close" at bounding box center [558, 56] width 7 height 7
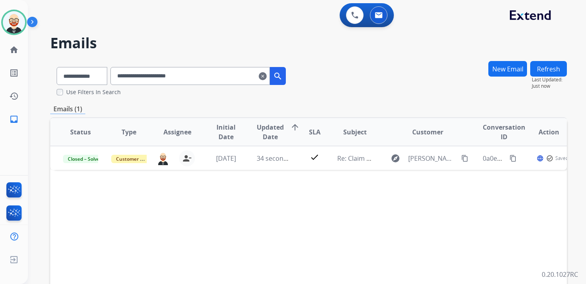
click at [267, 75] on mat-icon "clear" at bounding box center [263, 76] width 8 height 10
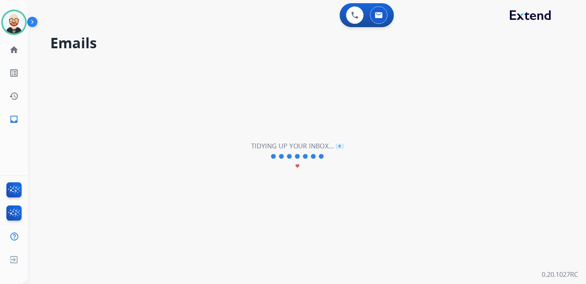
select select "**********"
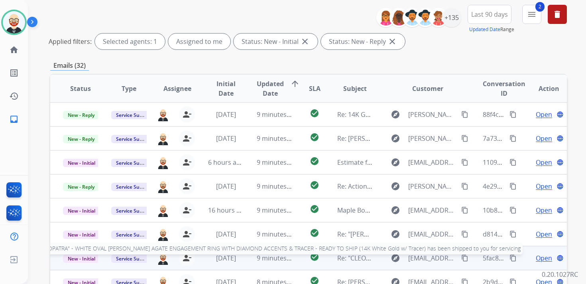
scroll to position [0, 0]
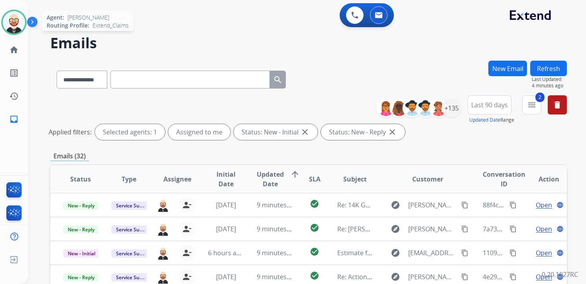
click at [12, 26] on img at bounding box center [14, 22] width 22 height 22
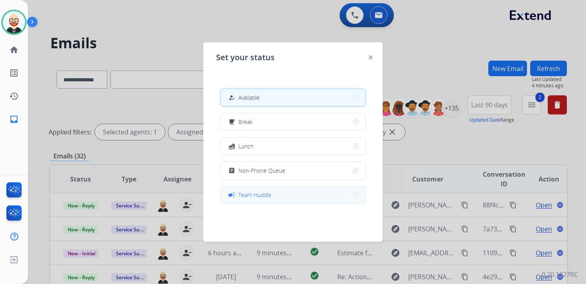
click at [257, 191] on span "Team Huddle" at bounding box center [254, 195] width 33 height 8
